Goal: Check status: Check status

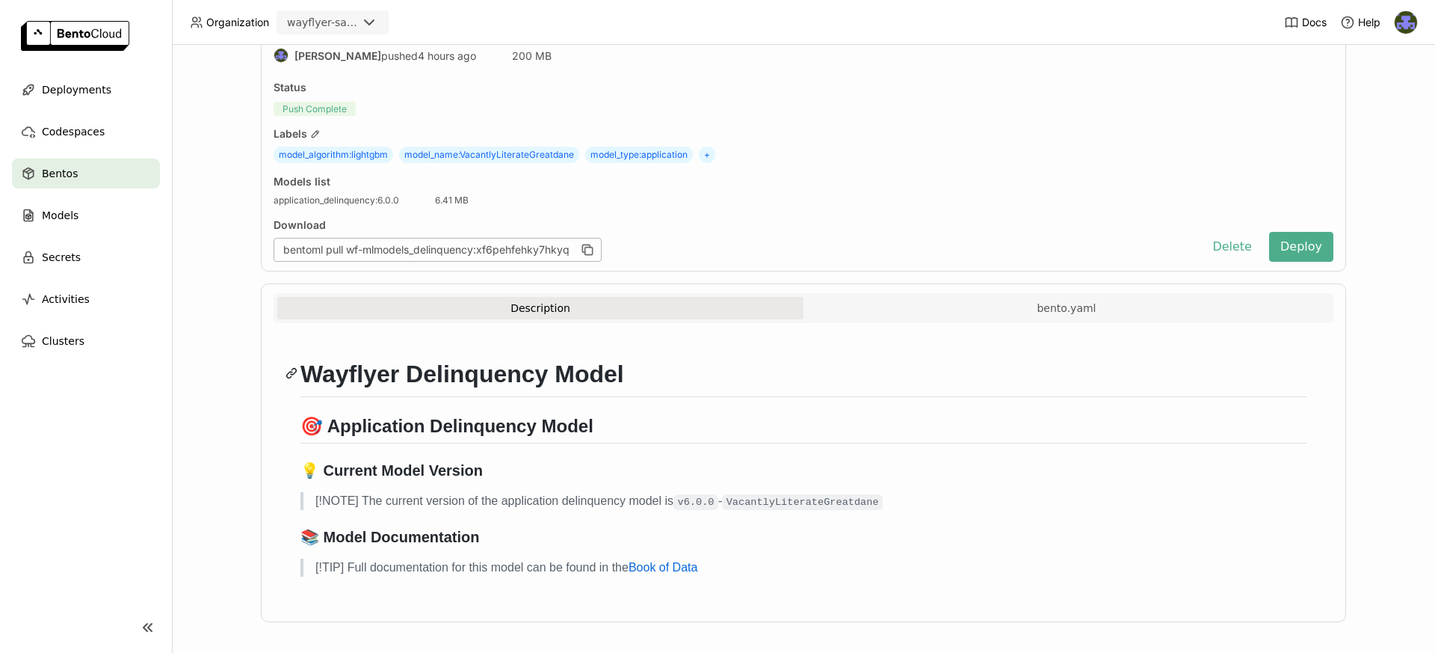
scroll to position [90, 0]
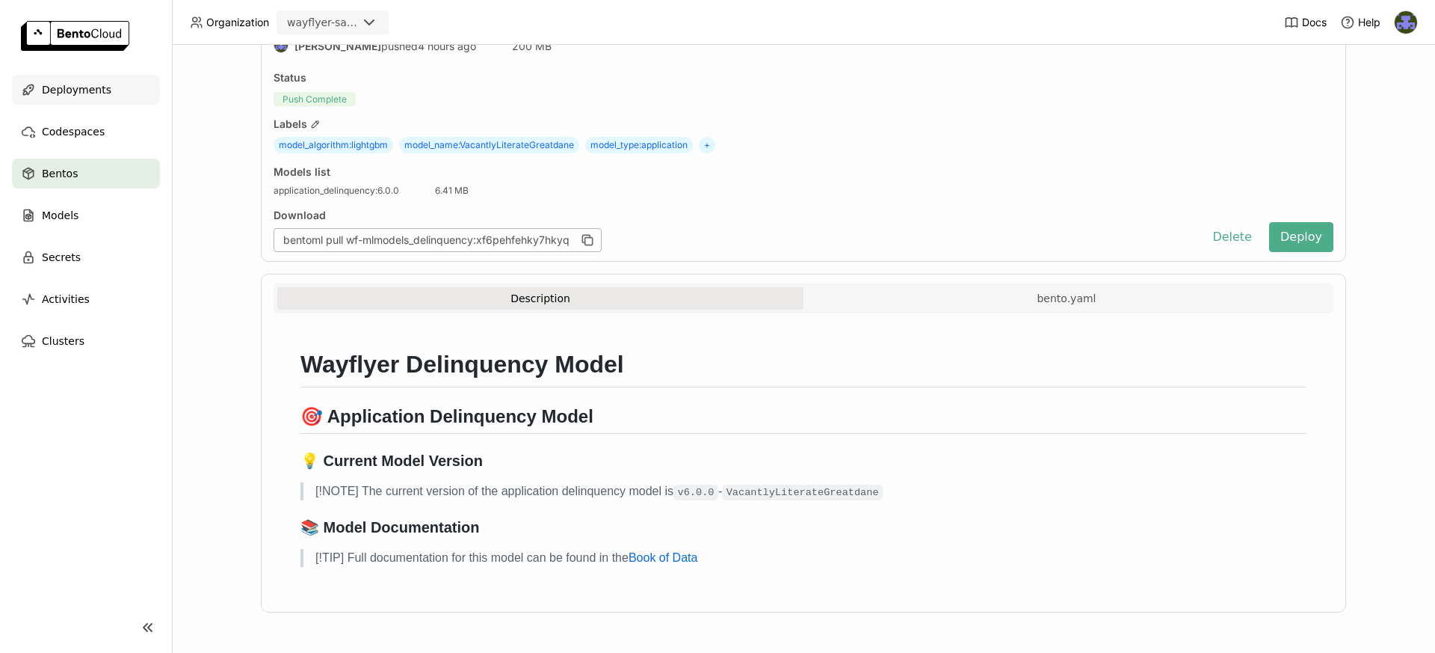
click at [116, 86] on div "Deployments" at bounding box center [86, 90] width 148 height 30
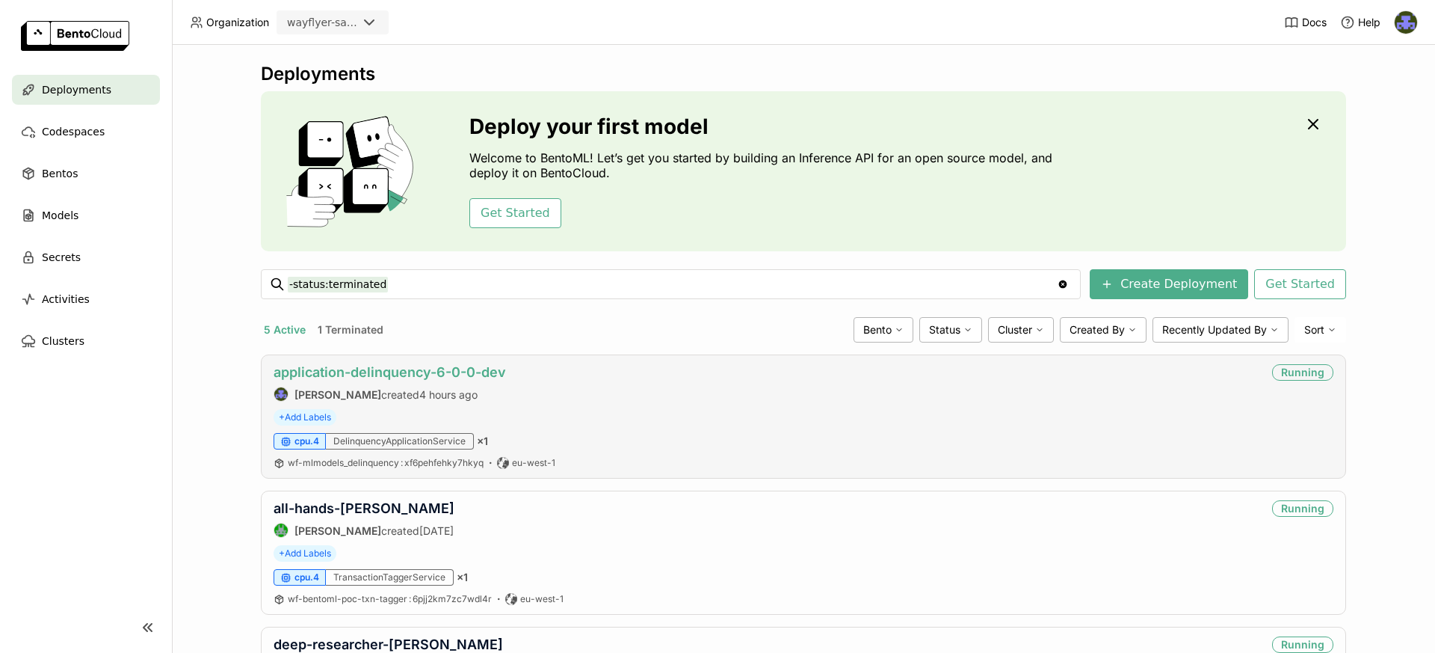
click at [420, 371] on link "application-delinquency-6-0-0-dev" at bounding box center [390, 372] width 233 height 16
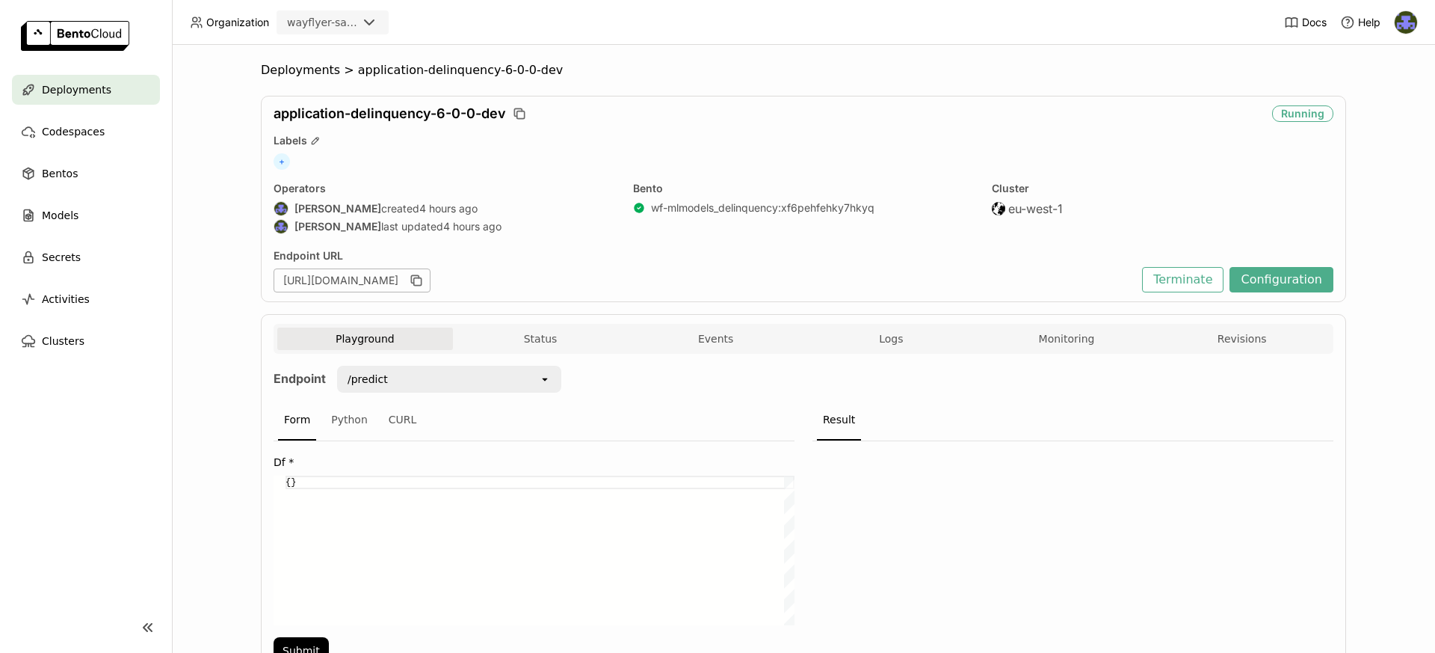
click at [110, 88] on div "Deployments" at bounding box center [86, 90] width 148 height 30
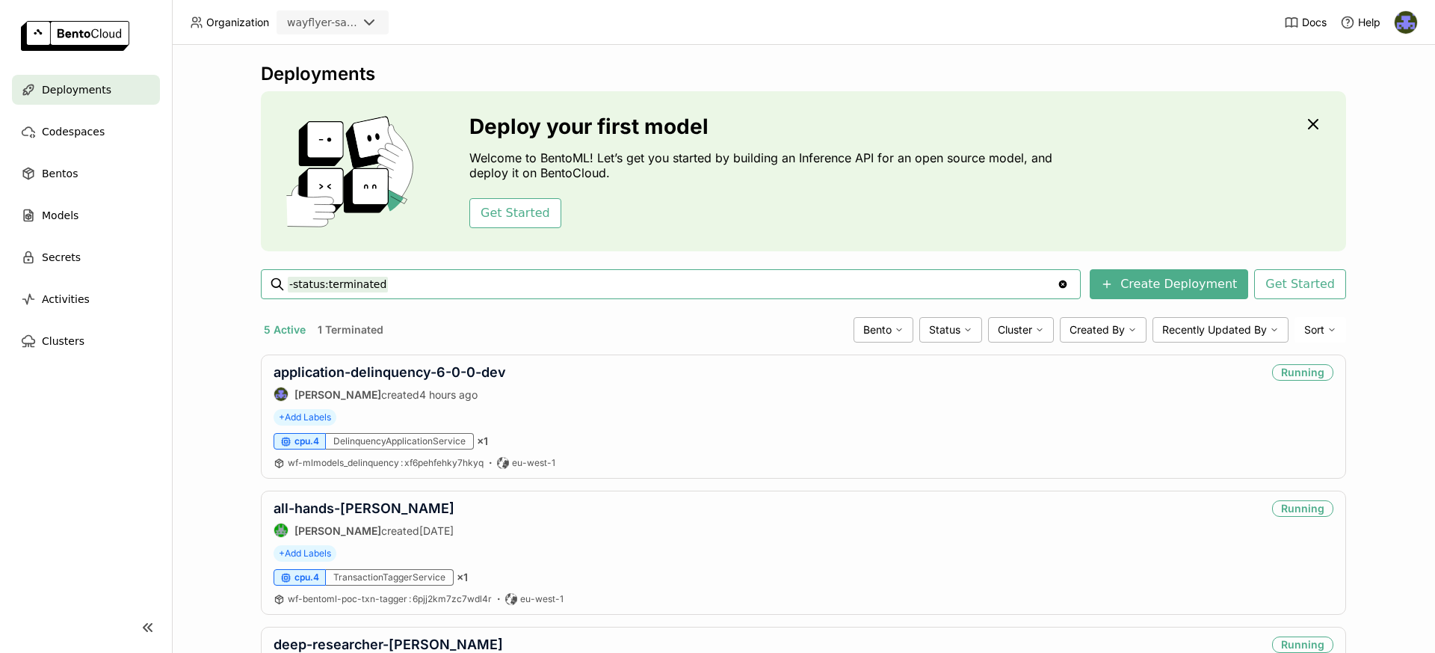
click at [345, 17] on div "wayflyer-sandbox" at bounding box center [322, 22] width 70 height 15
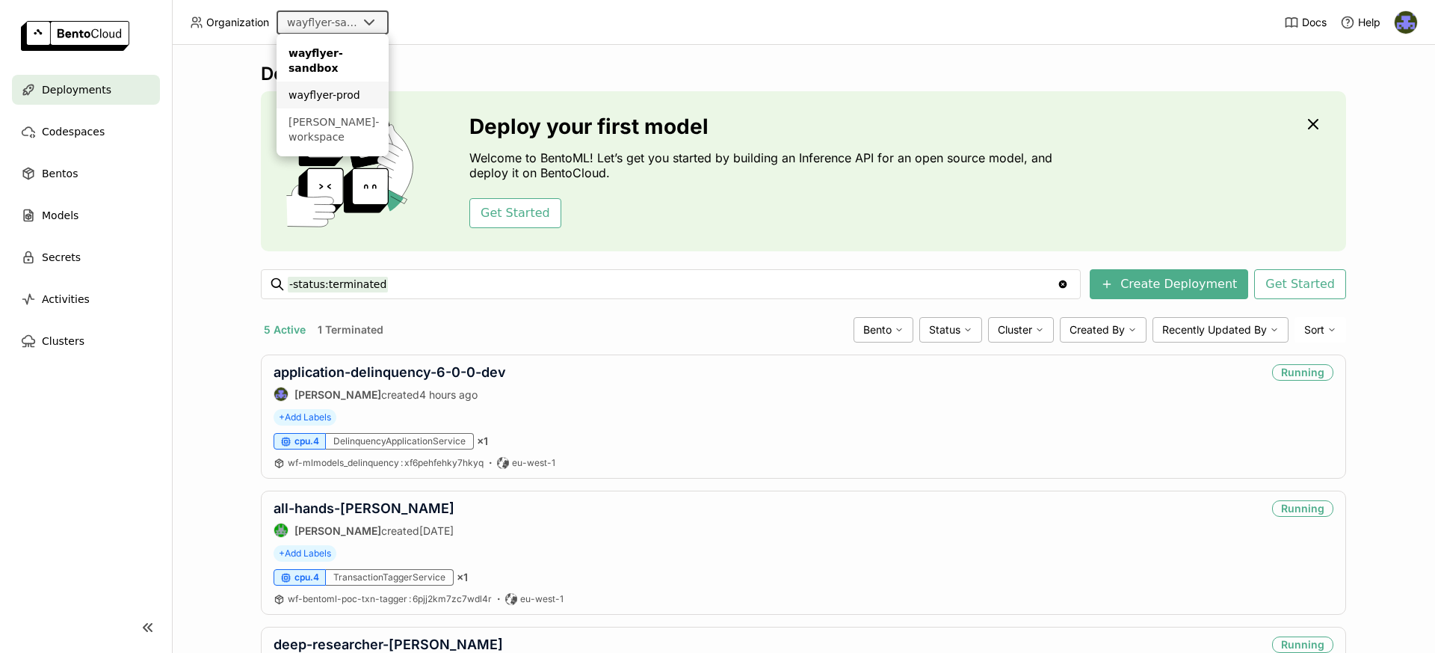
click at [339, 99] on div "wayflyer-prod" at bounding box center [333, 94] width 88 height 15
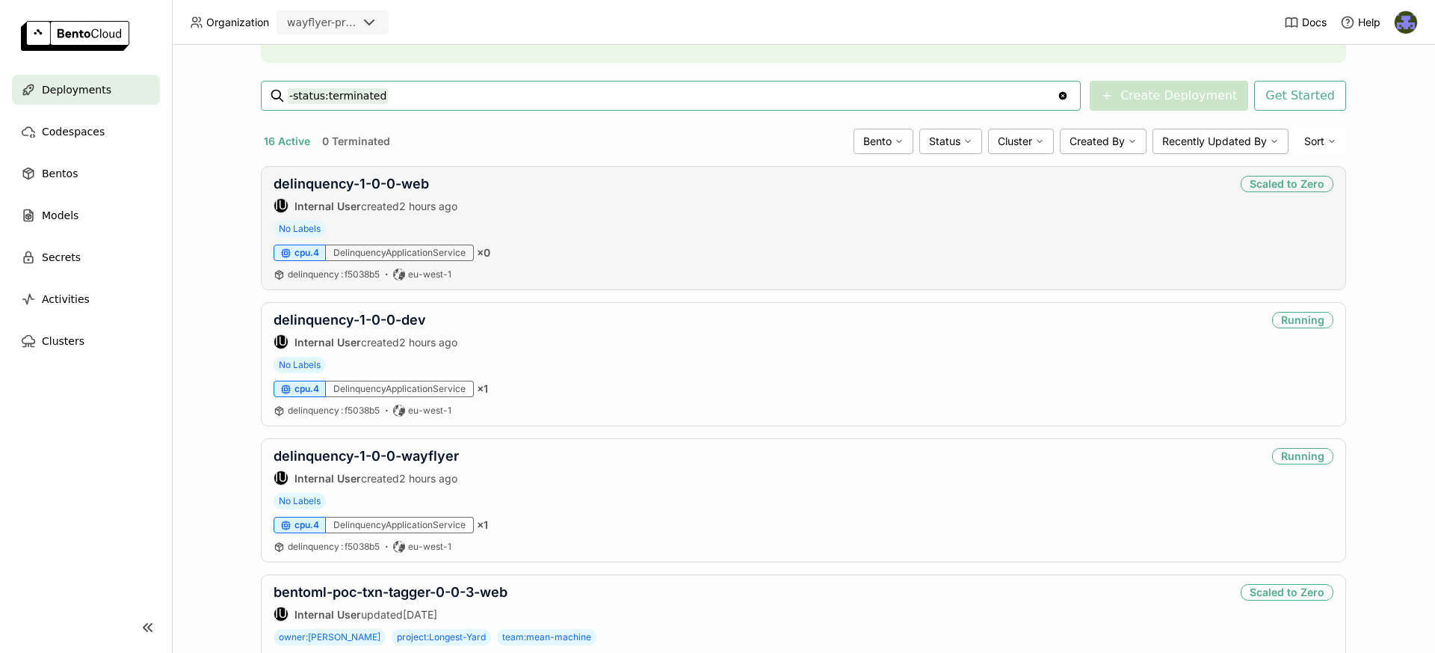
scroll to position [207, 0]
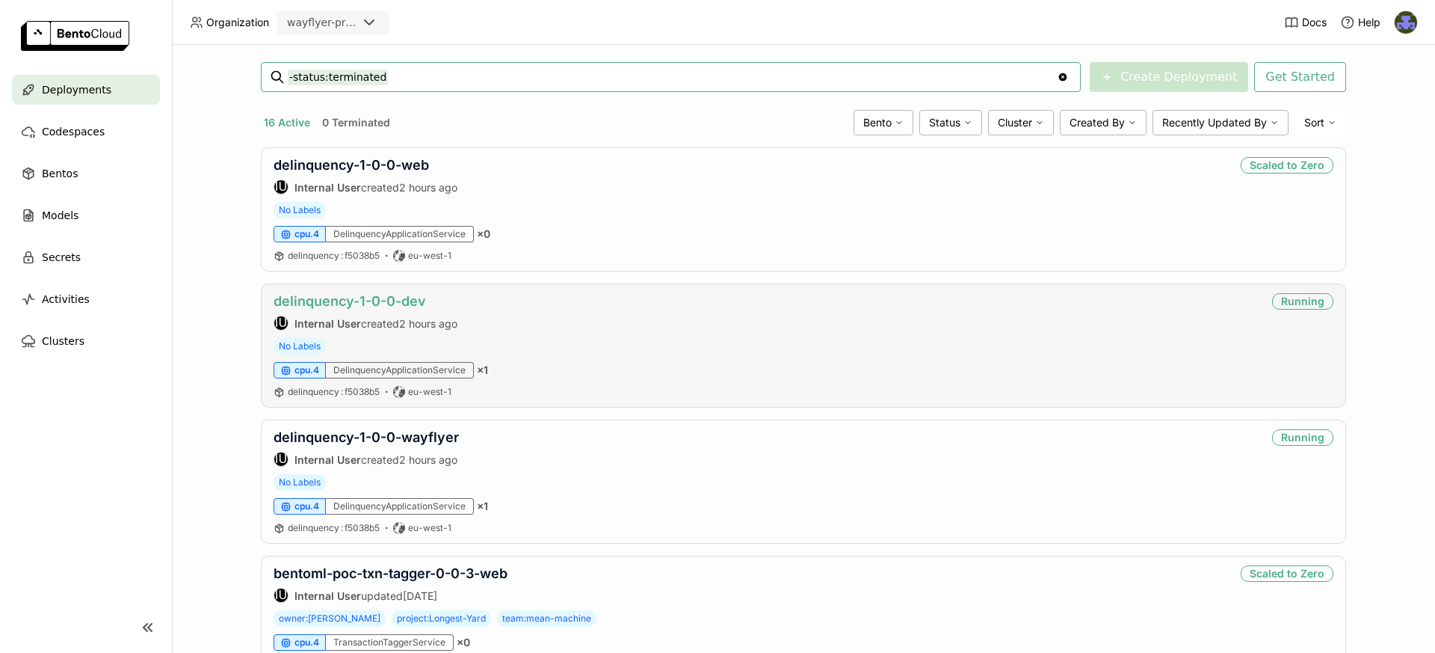
click at [407, 302] on link "delinquency-1-0-0-dev" at bounding box center [350, 301] width 153 height 16
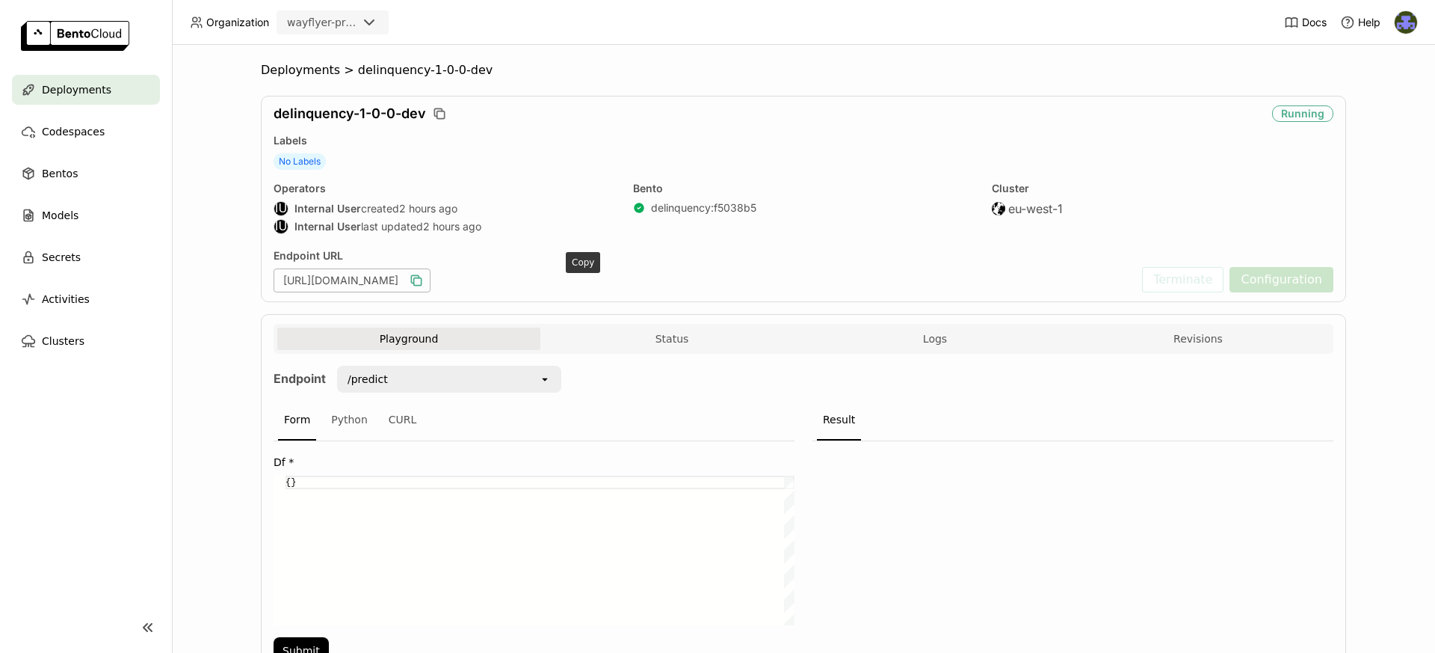
click at [422, 281] on icon "button" at bounding box center [417, 281] width 7 height 7
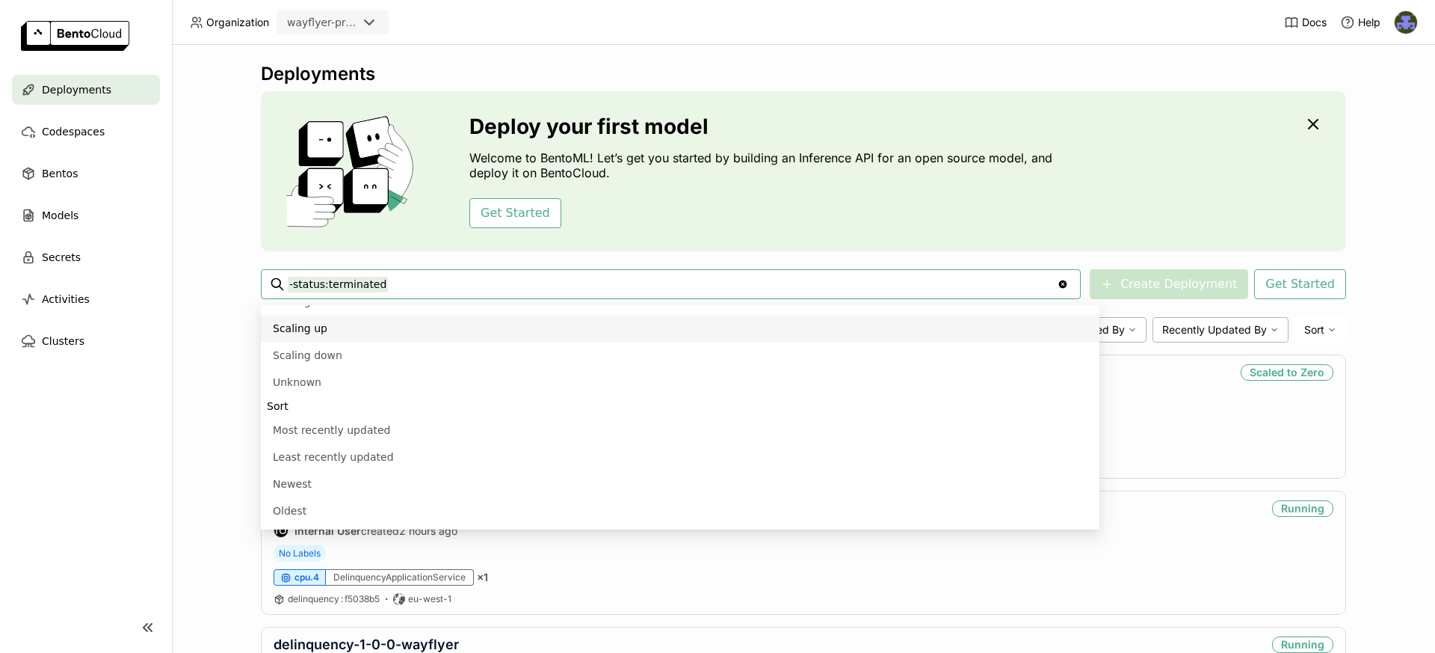
scroll to position [391, 0]
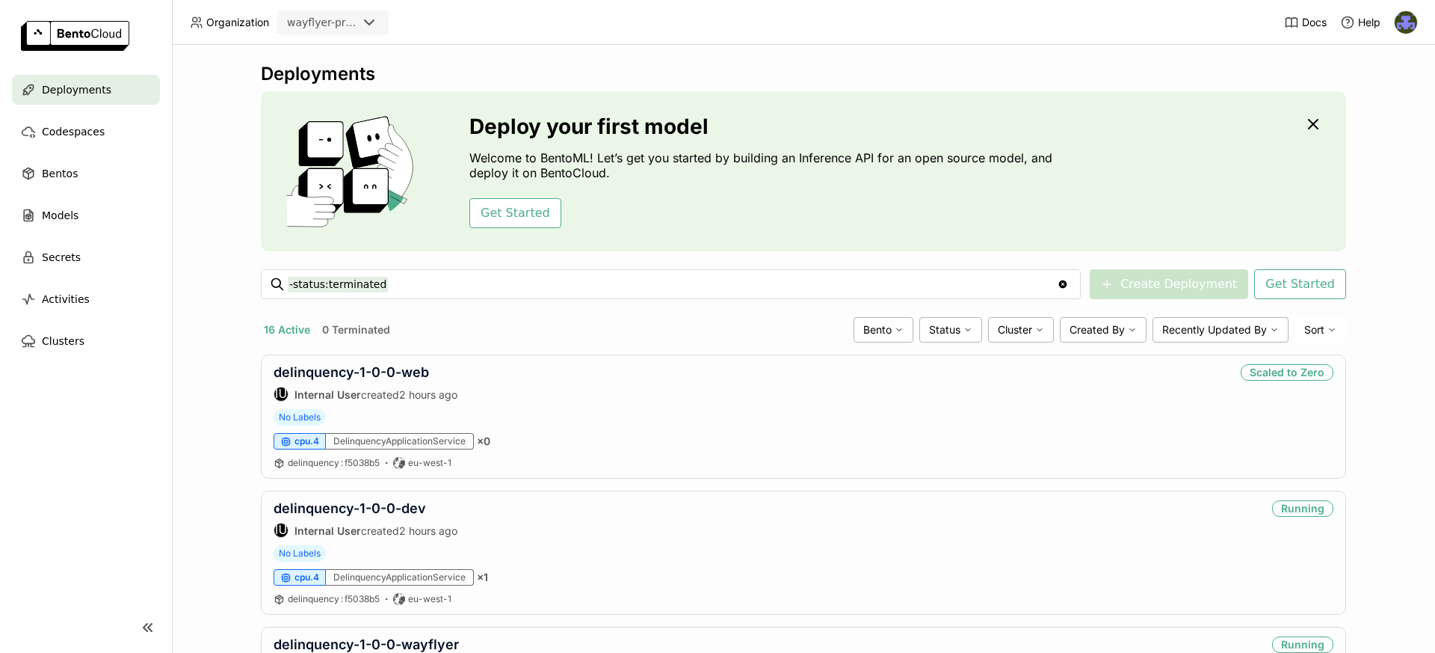
click at [194, 319] on div "Deployments Deploy your first model Welcome to BentoML! Let’s get you started b…" at bounding box center [803, 349] width 1263 height 608
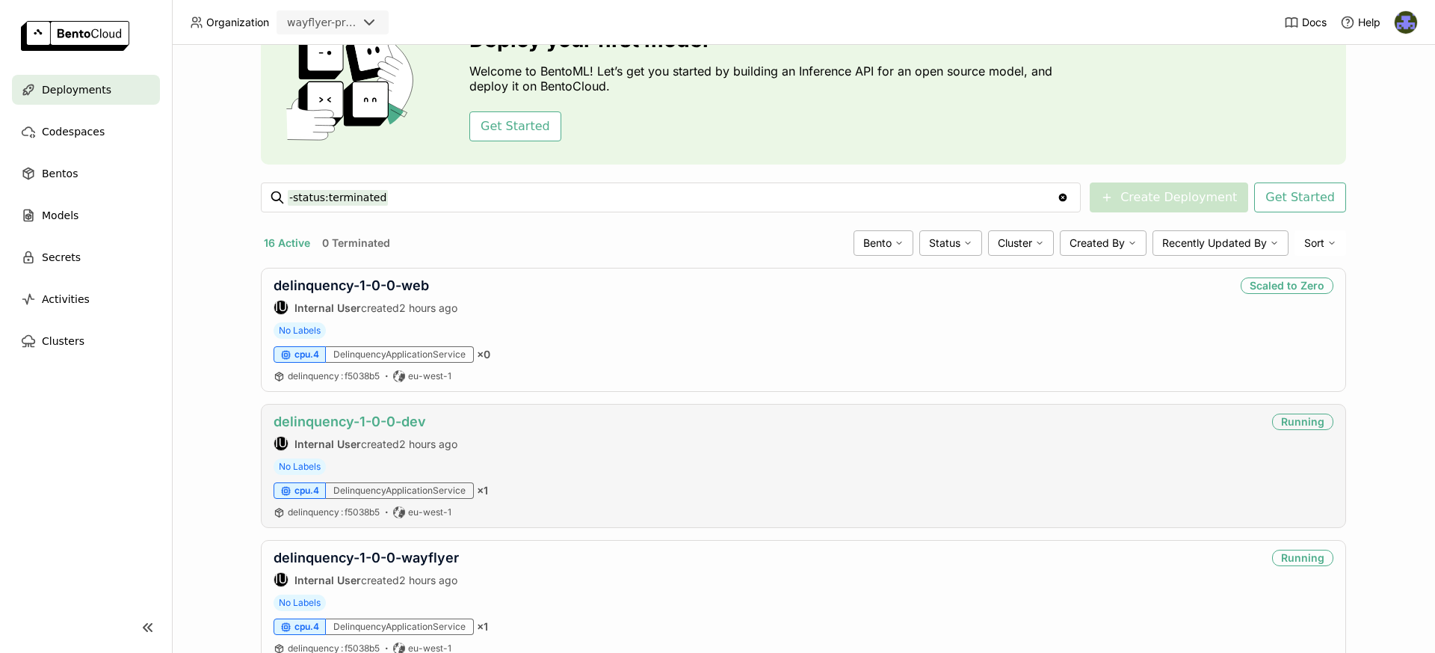
click at [386, 423] on link "delinquency-1-0-0-dev" at bounding box center [350, 421] width 153 height 16
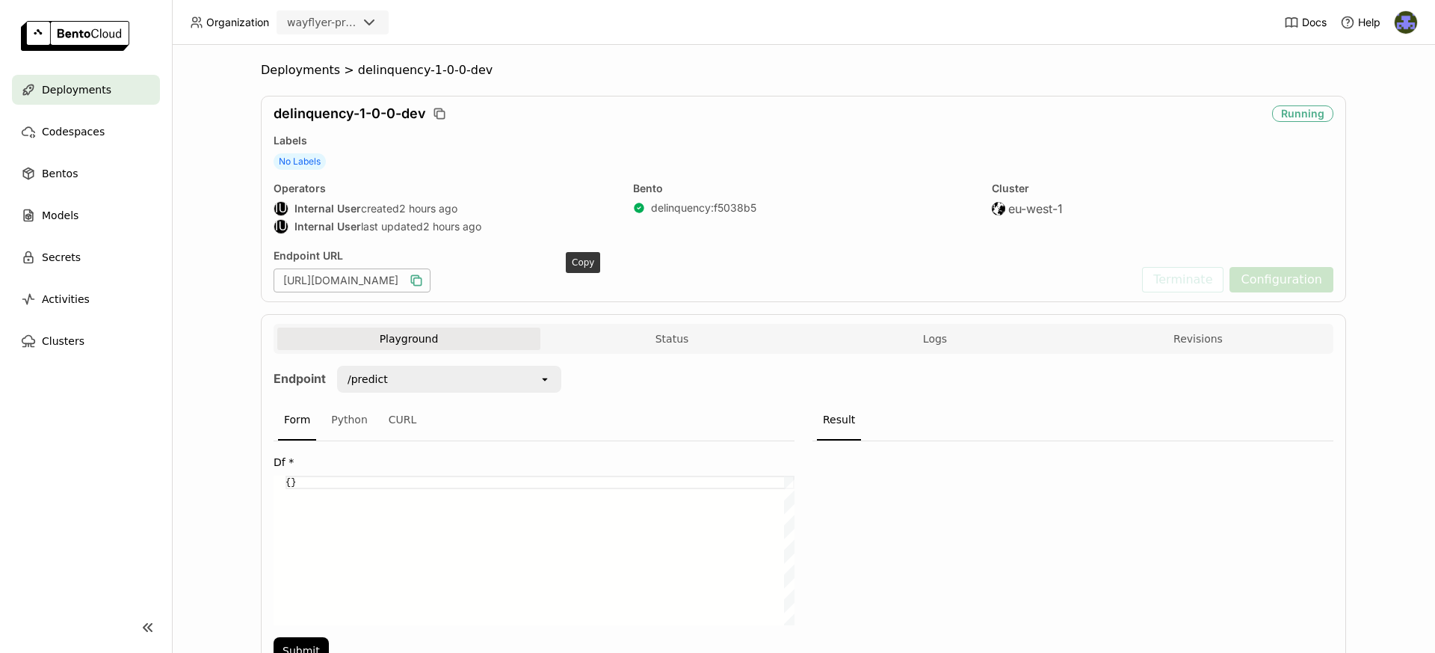
click at [422, 278] on icon "button" at bounding box center [417, 281] width 7 height 7
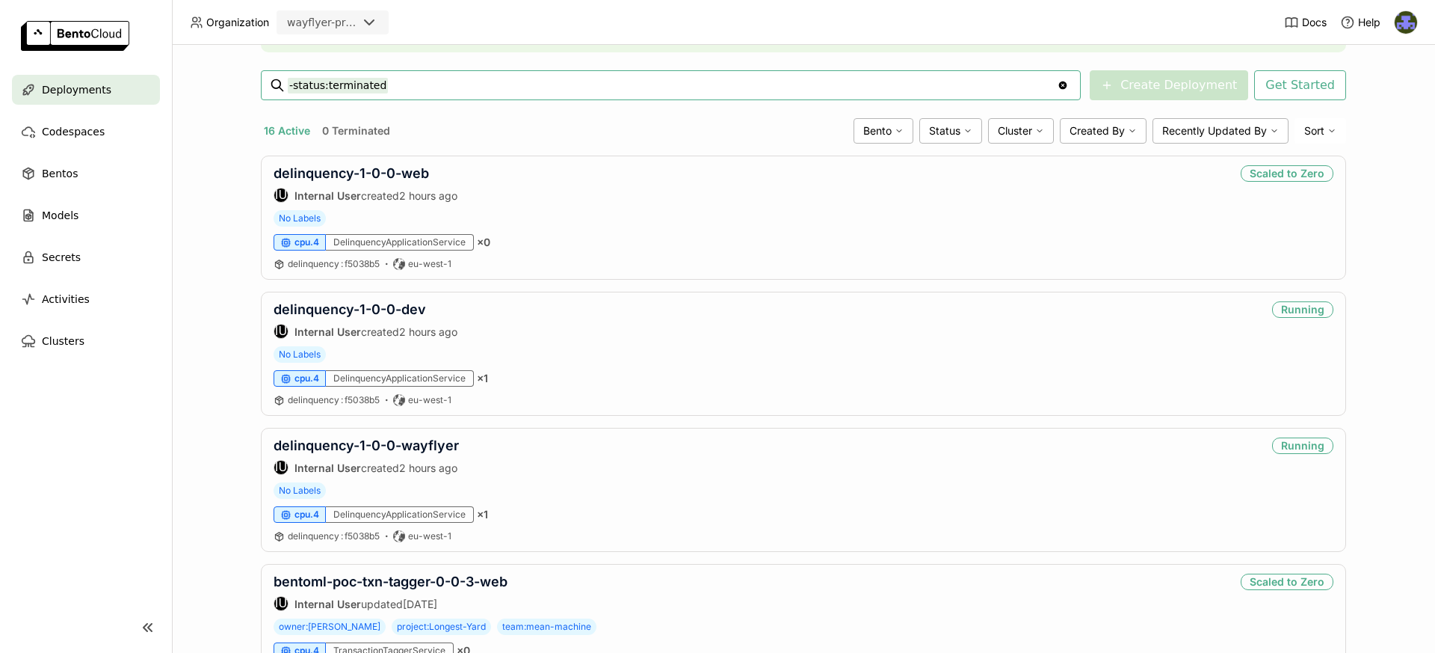
scroll to position [248, 0]
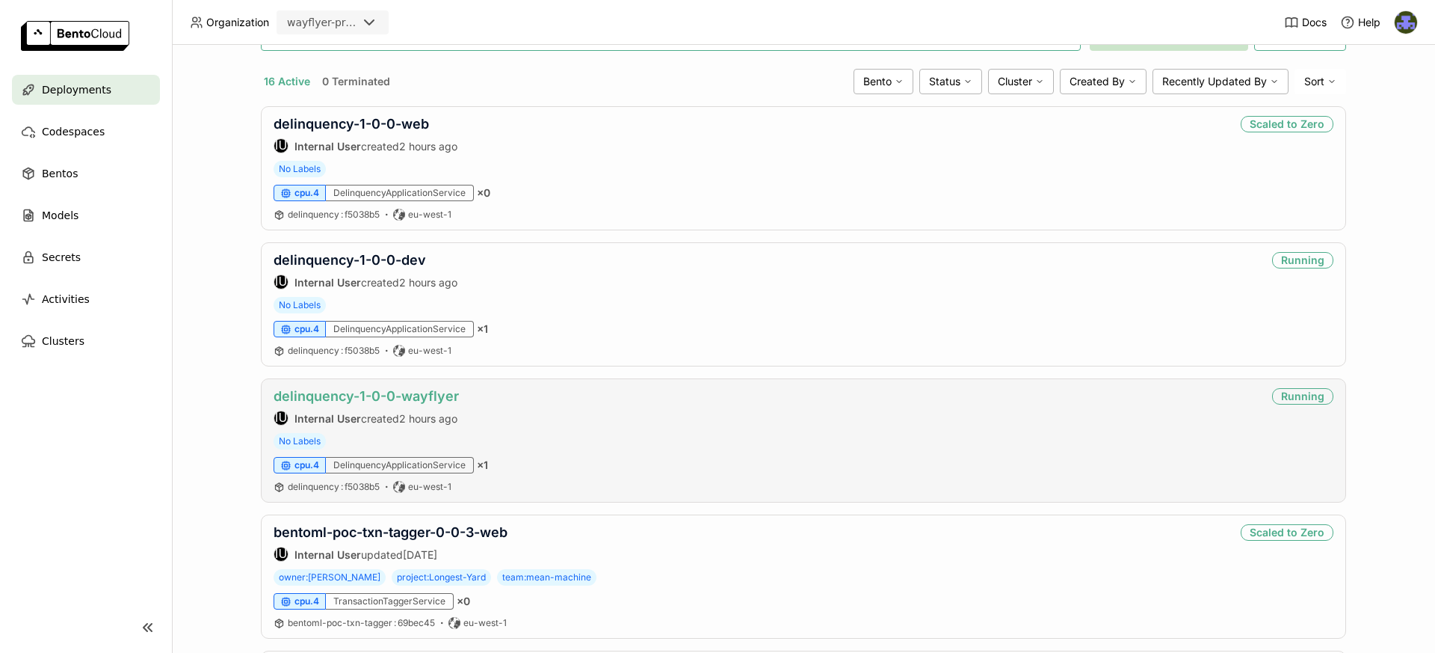
click at [410, 397] on link "delinquency-1-0-0-wayflyer" at bounding box center [366, 396] width 185 height 16
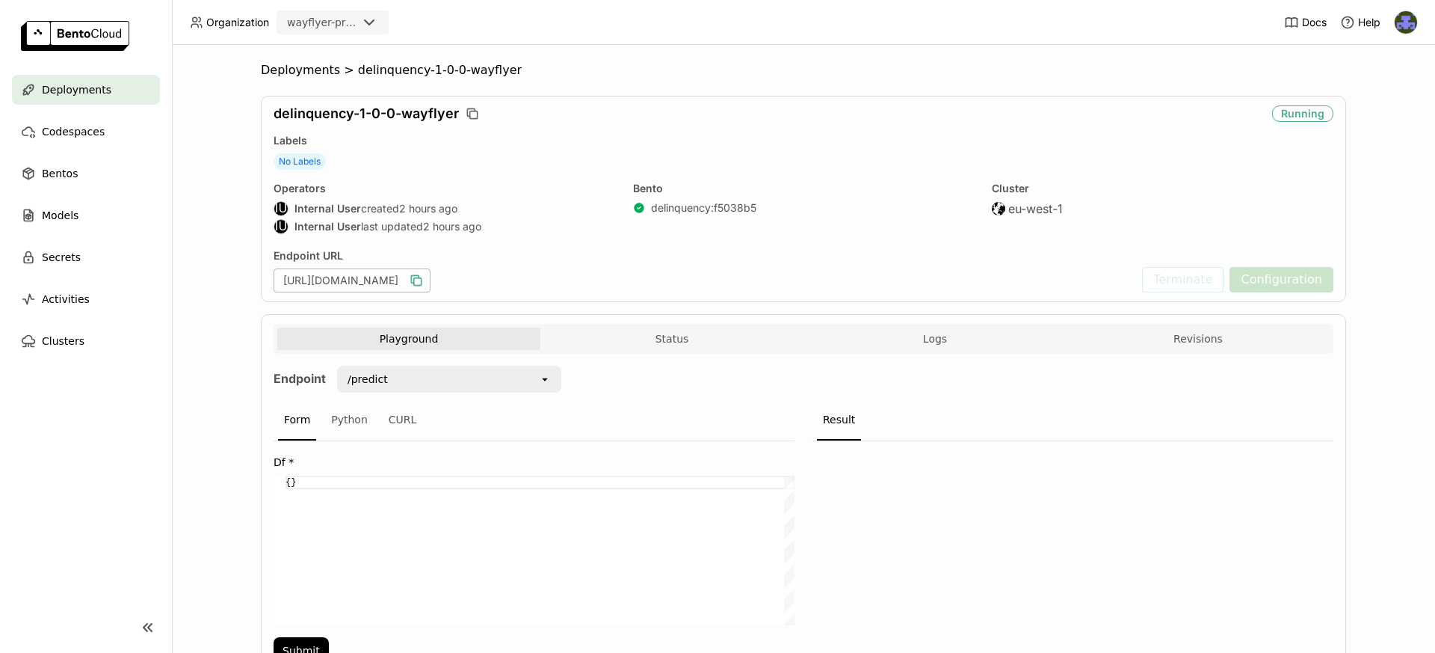
click at [424, 277] on icon "button" at bounding box center [416, 280] width 15 height 15
click at [111, 91] on div "Deployments" at bounding box center [86, 90] width 148 height 30
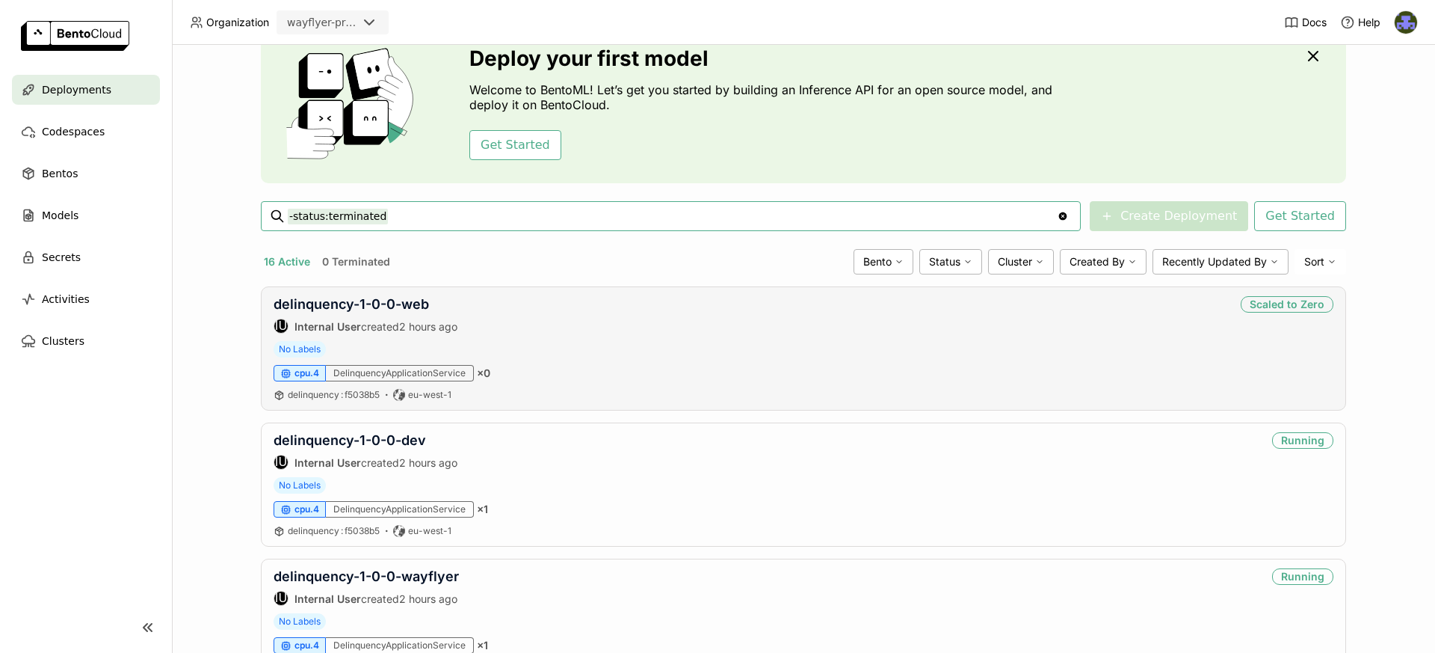
scroll to position [83, 0]
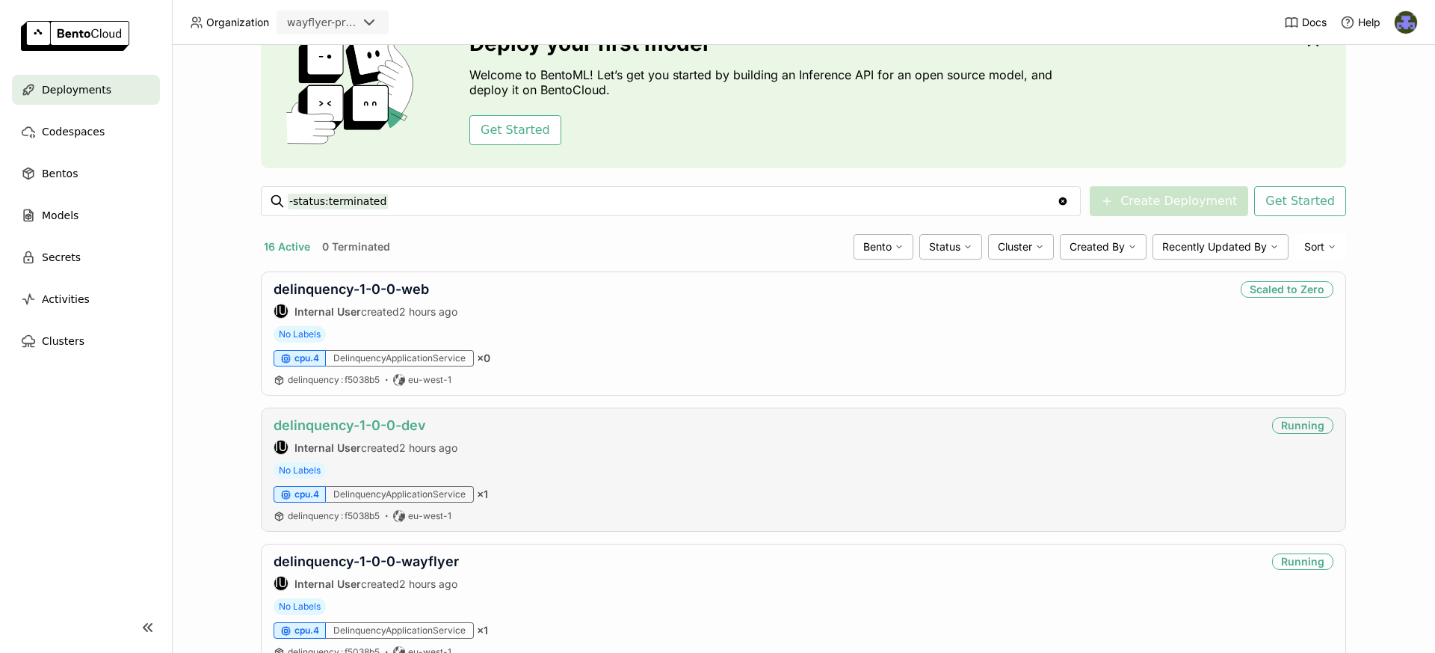
click at [392, 428] on link "delinquency-1-0-0-dev" at bounding box center [350, 425] width 153 height 16
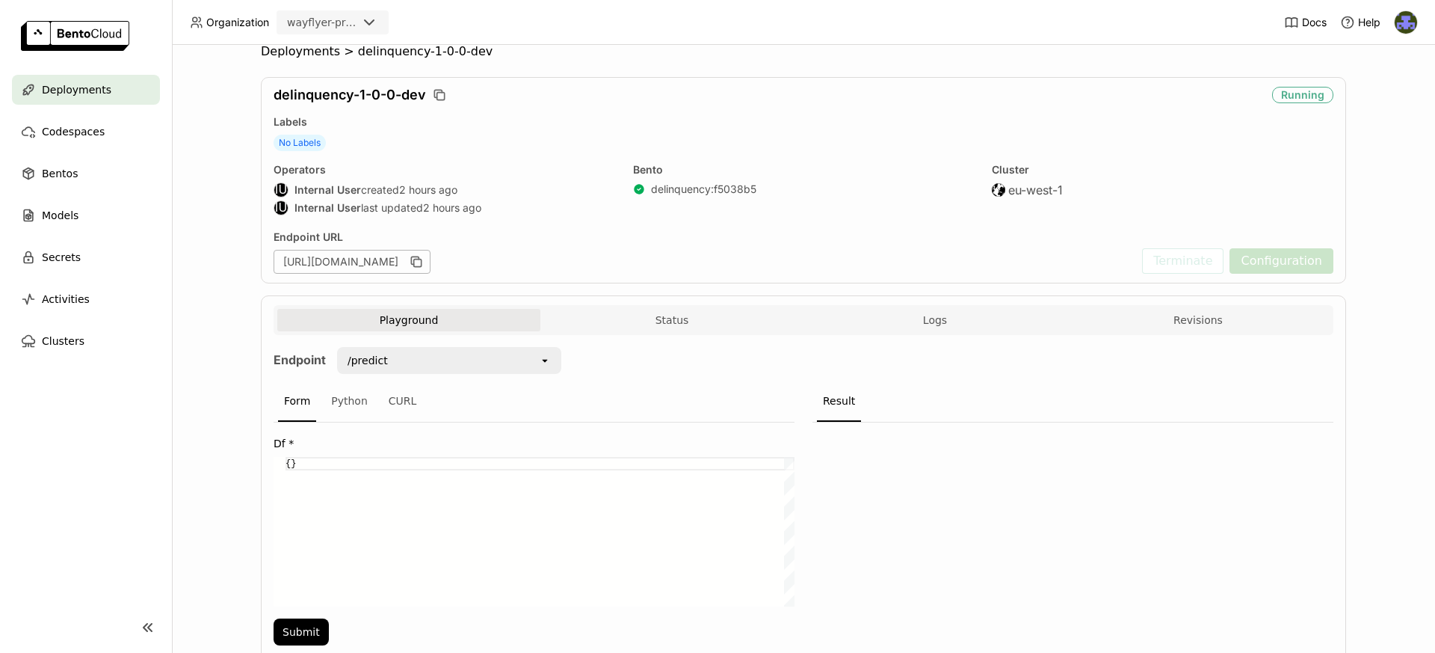
scroll to position [21, 0]
click at [677, 311] on button "Status" at bounding box center [672, 318] width 263 height 22
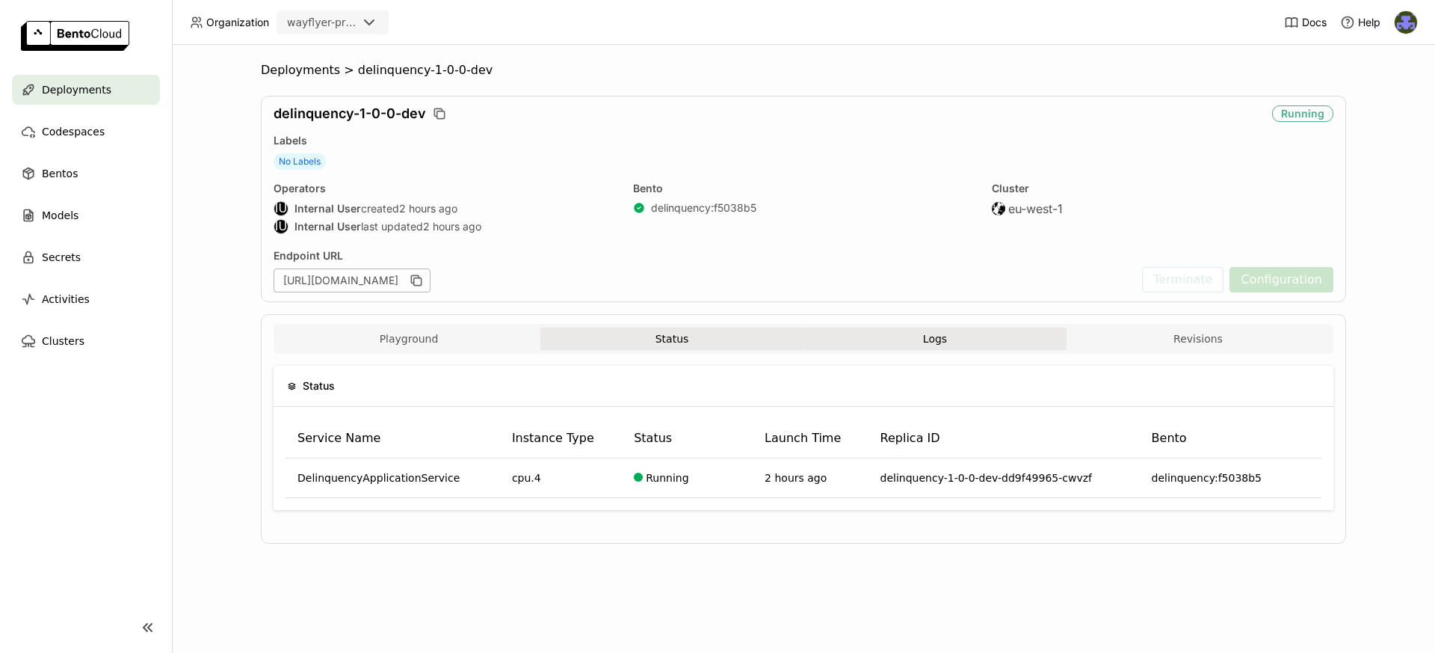
click at [955, 349] on button "Logs" at bounding box center [935, 338] width 263 height 22
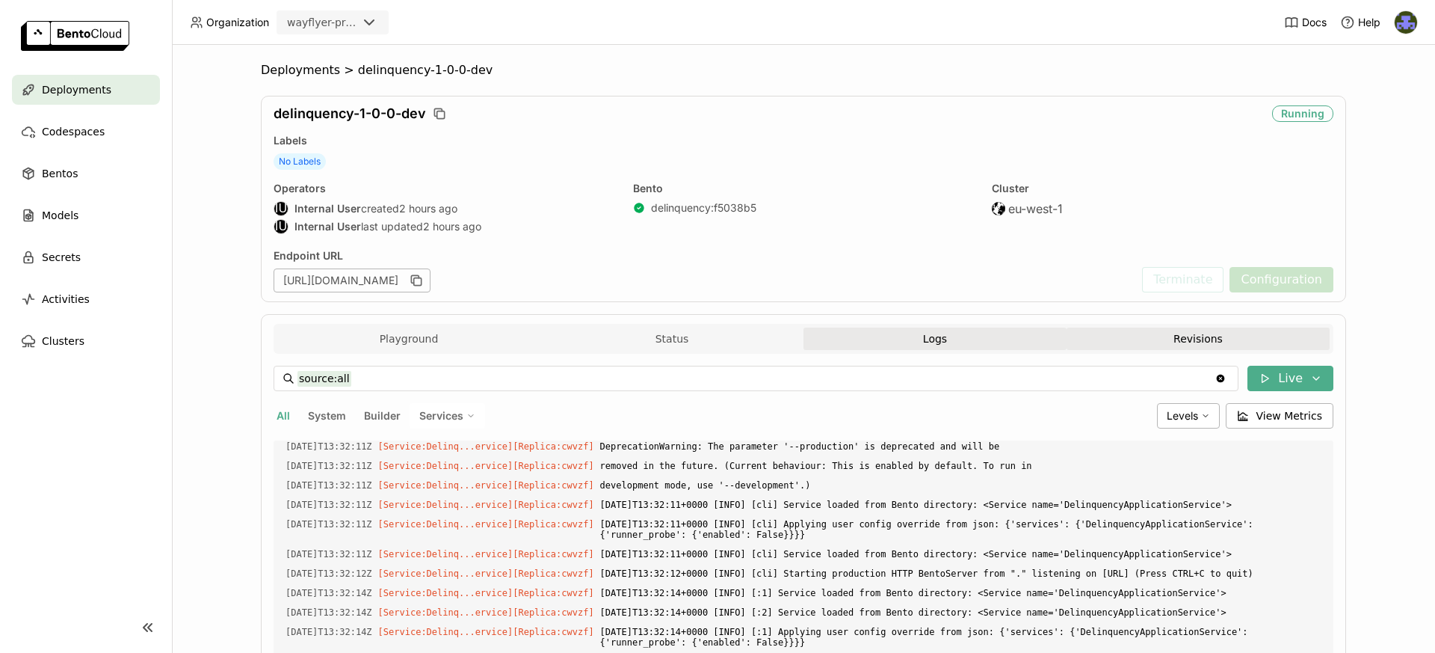
scroll to position [5554, 0]
click at [1182, 347] on button "Revisions" at bounding box center [1198, 338] width 263 height 22
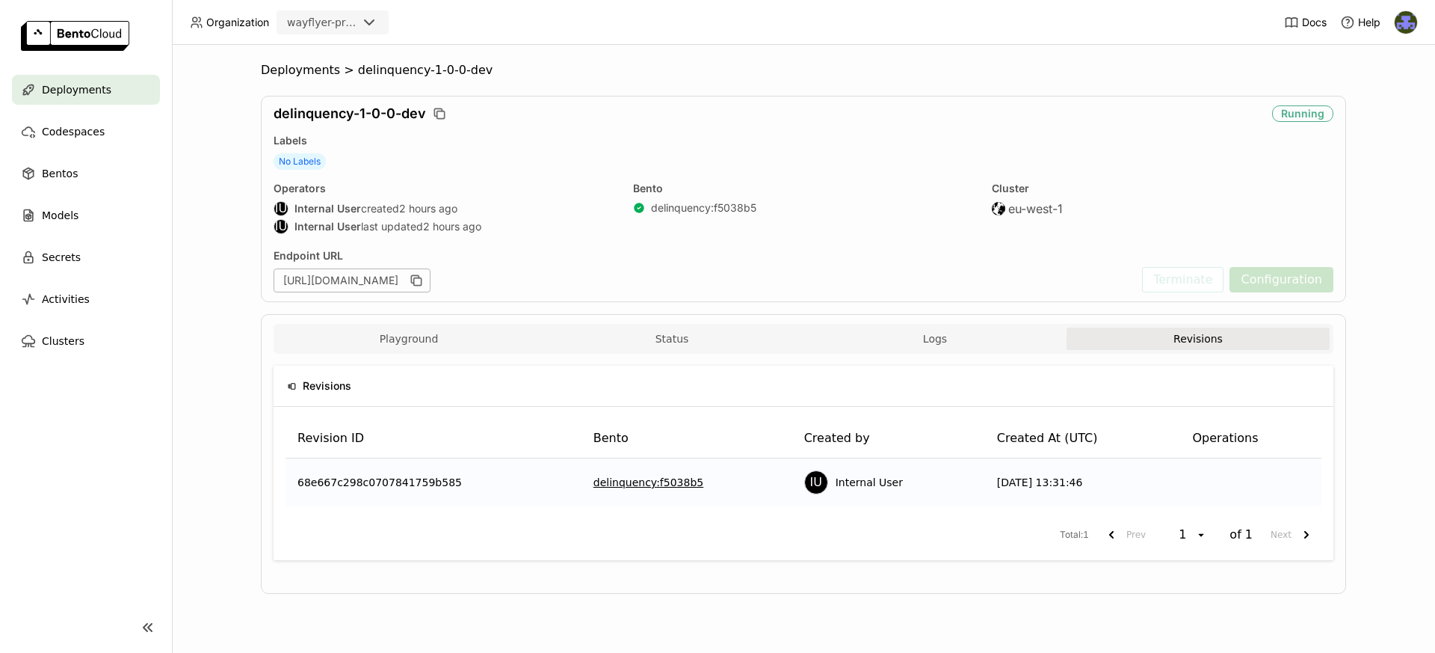
click at [374, 350] on div "Playground Status Logs Revisions" at bounding box center [803, 340] width 1053 height 26
click at [413, 342] on button "Playground" at bounding box center [408, 338] width 263 height 22
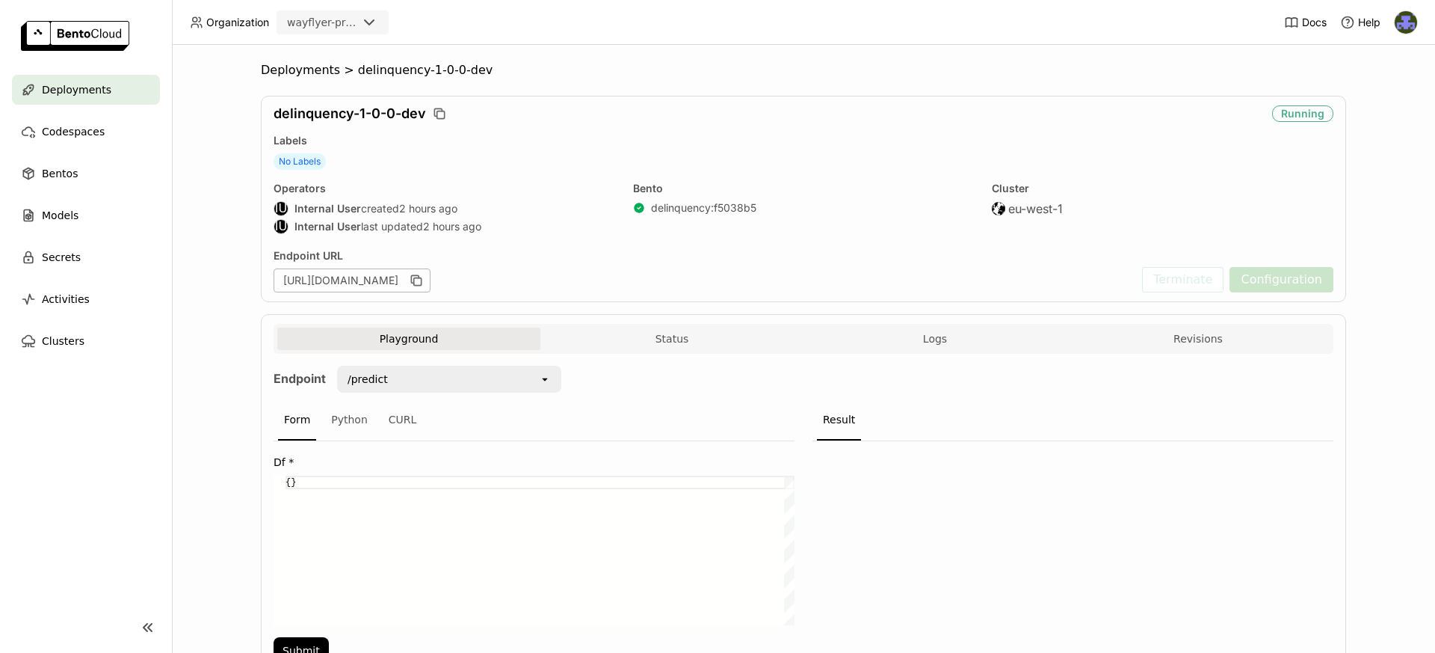
click at [354, 32] on div "wayflyer-prod" at bounding box center [333, 22] width 112 height 24
click at [357, 57] on div "wayflyer-sandbox" at bounding box center [333, 61] width 88 height 30
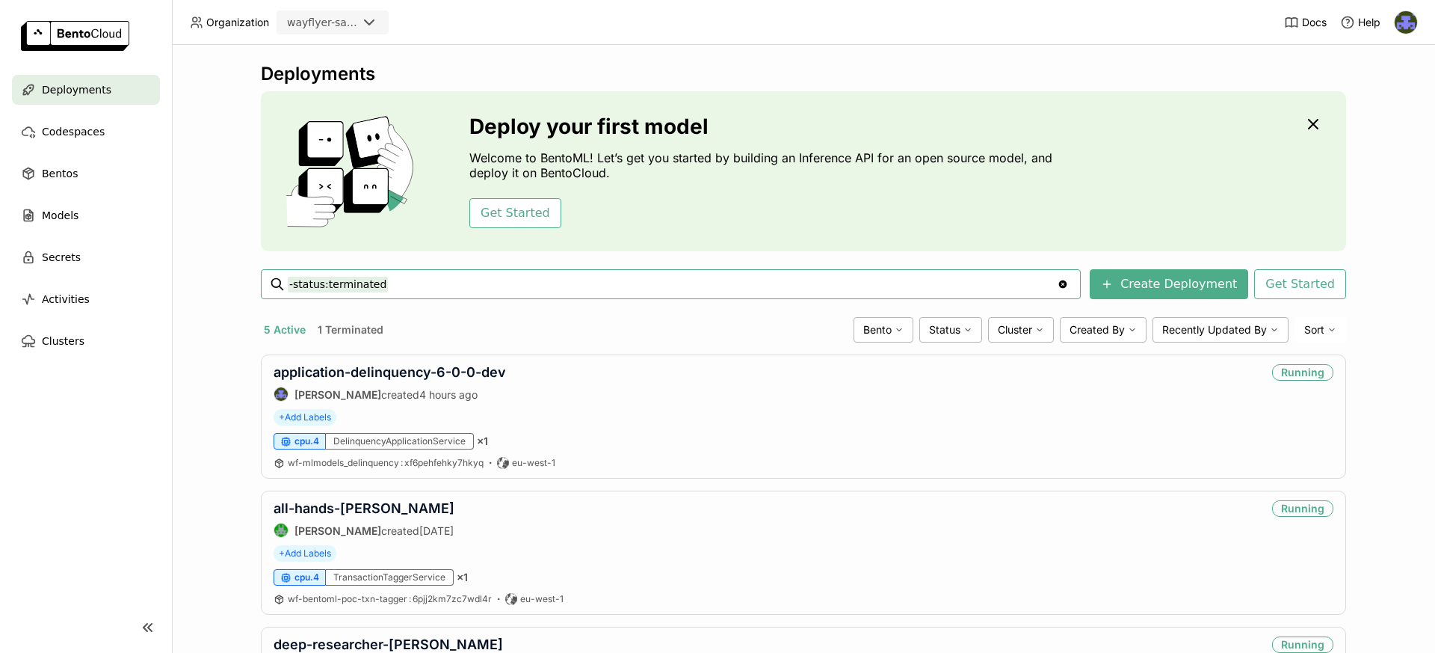
click at [363, 25] on icon at bounding box center [369, 22] width 18 height 18
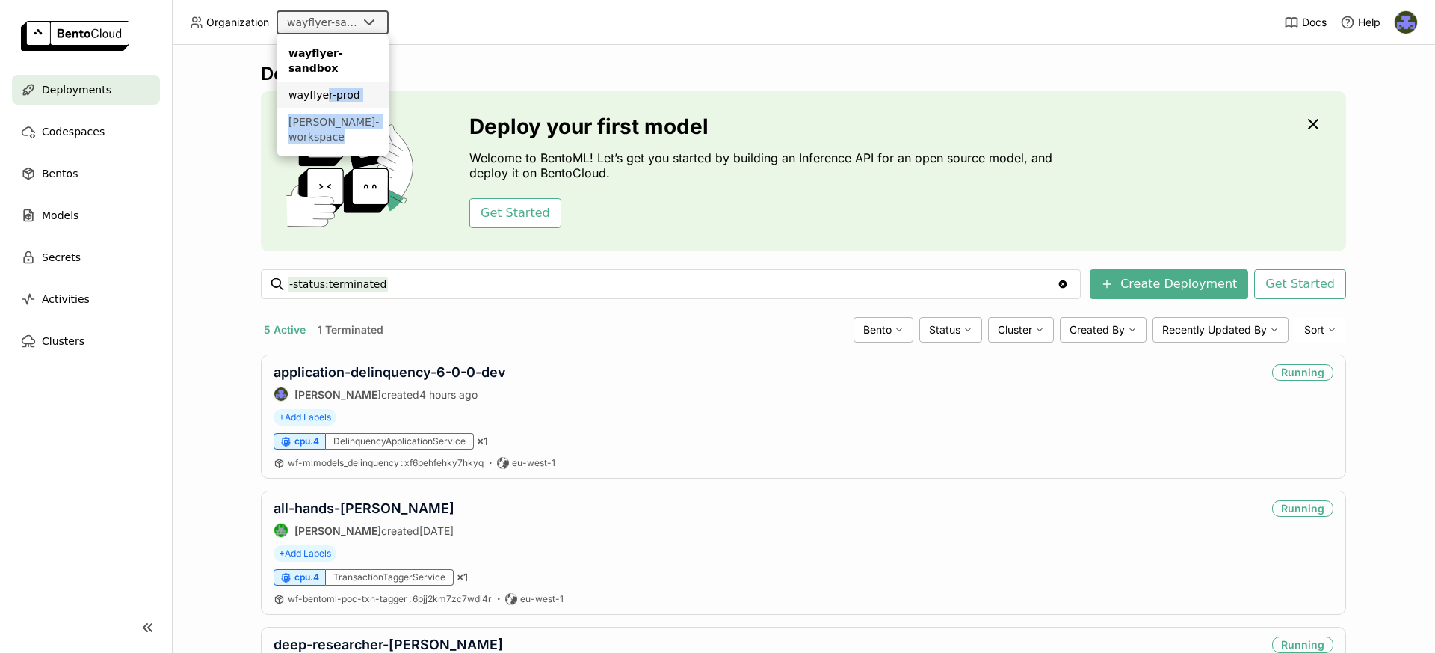
drag, startPoint x: 349, startPoint y: 129, endPoint x: 322, endPoint y: 99, distance: 40.2
click at [322, 99] on ul "wayflyer-sandbox wayflyer-prod [PERSON_NAME]-workspace" at bounding box center [333, 95] width 112 height 123
click at [336, 96] on div "wayflyer-prod" at bounding box center [333, 94] width 88 height 15
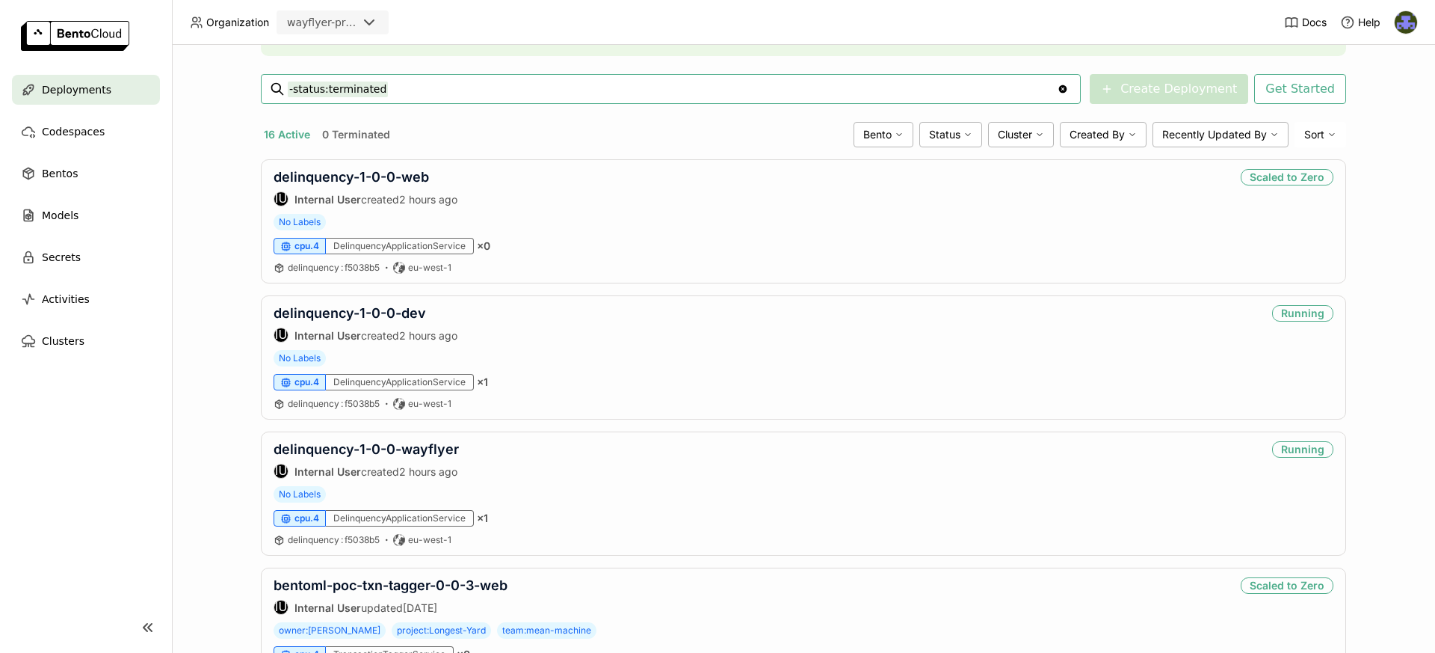
scroll to position [205, 0]
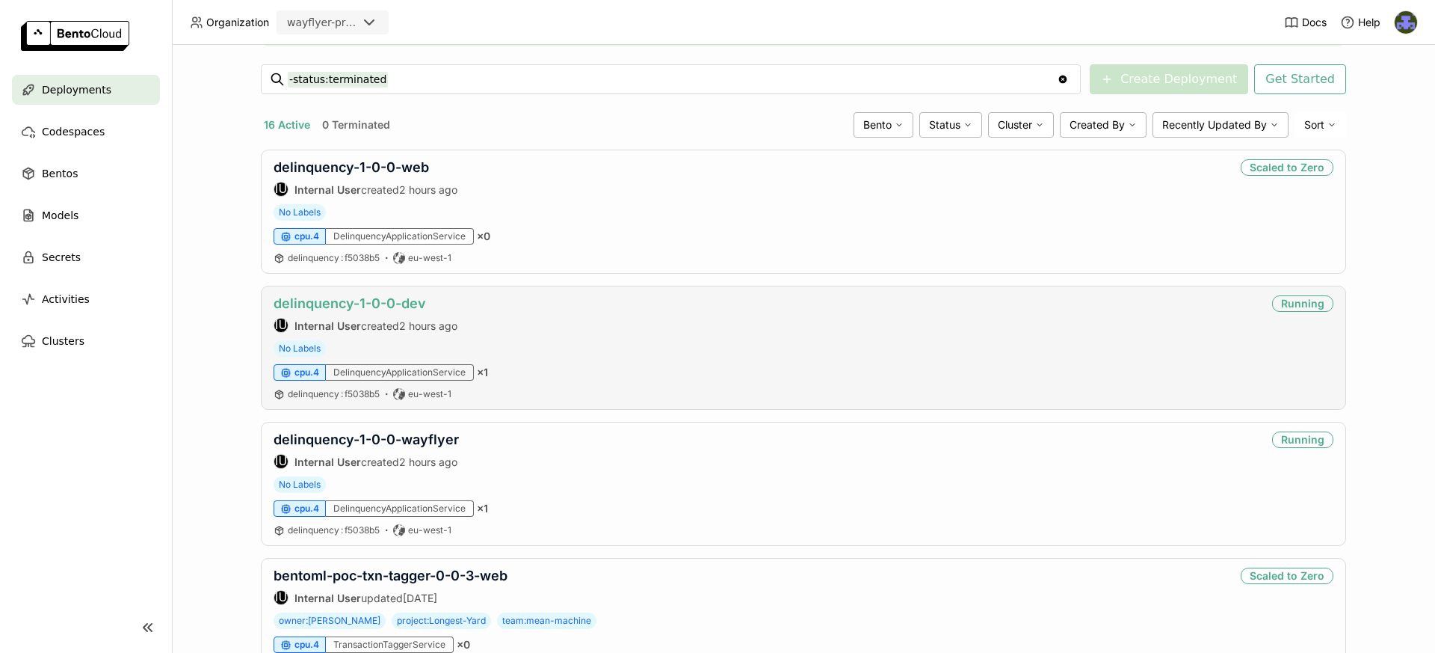
click at [367, 307] on link "delinquency-1-0-0-dev" at bounding box center [350, 303] width 153 height 16
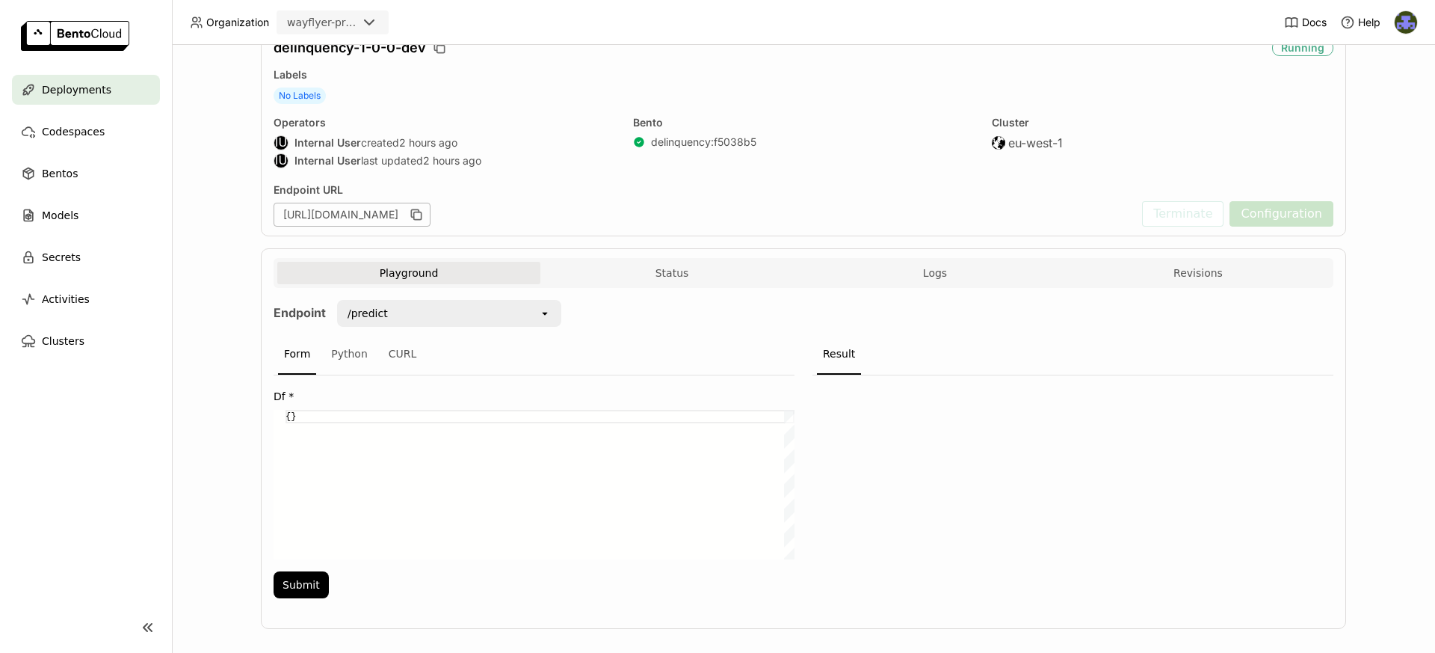
scroll to position [82, 0]
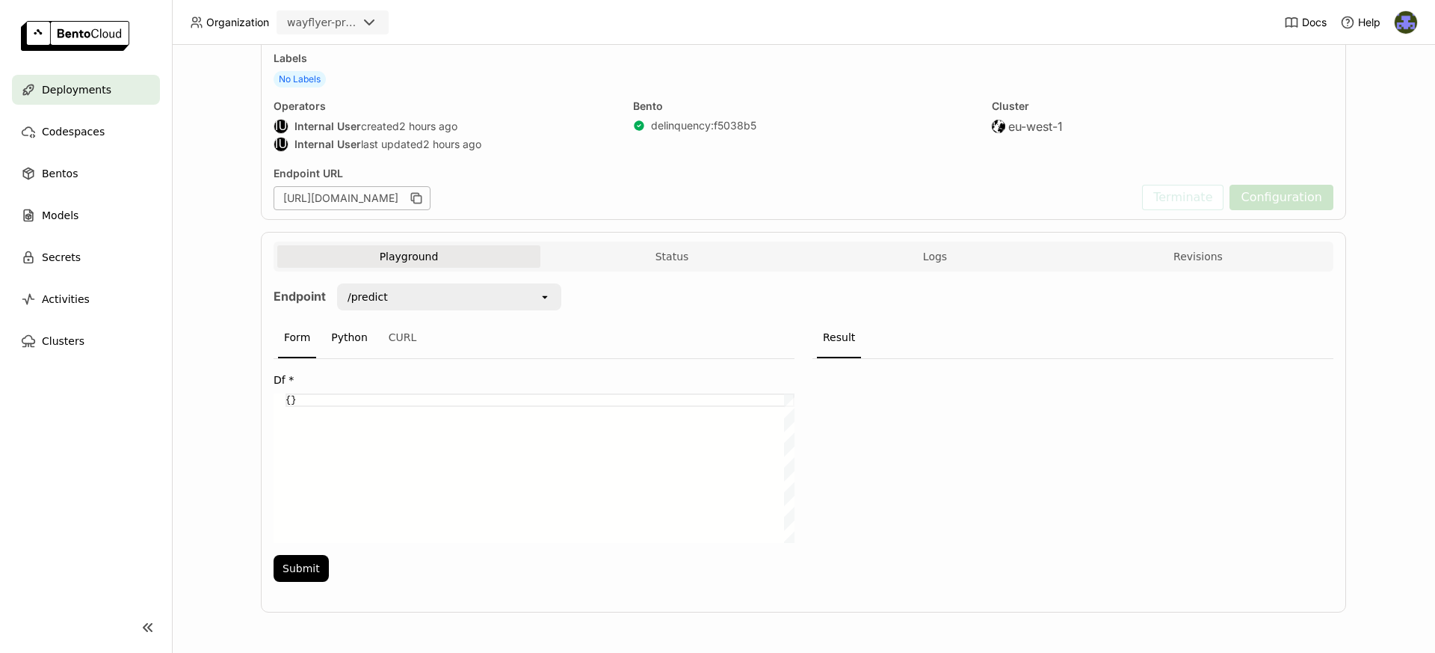
click at [349, 339] on div "Python" at bounding box center [349, 338] width 49 height 40
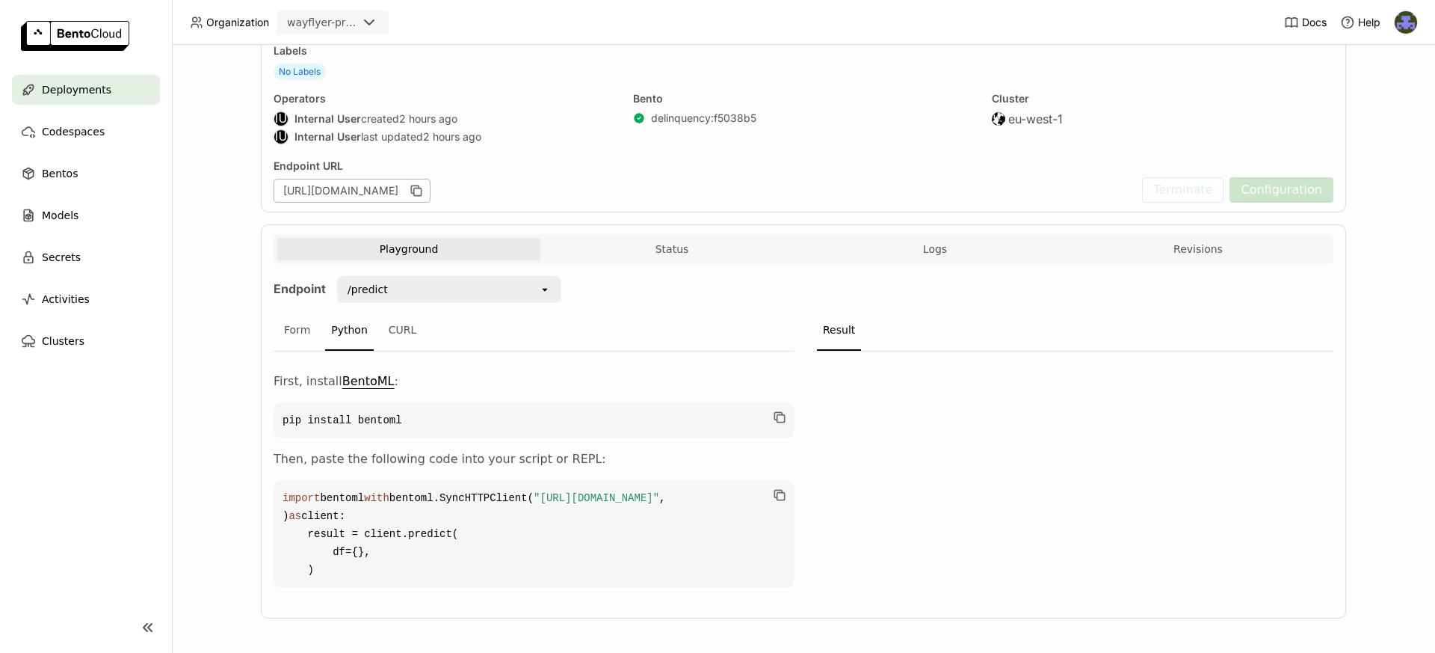
scroll to position [0, 0]
